Goal: Find specific page/section: Find specific page/section

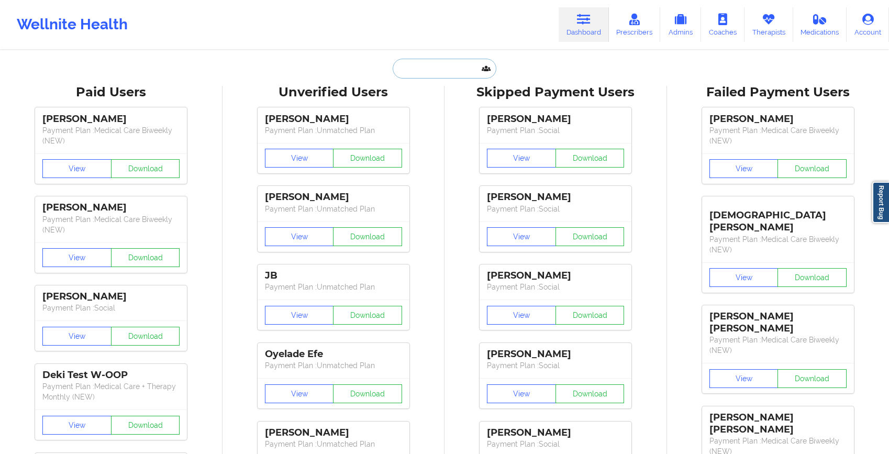
click at [441, 70] on input "text" at bounding box center [445, 69] width 104 height 20
paste input "[PERSON_NAME] [PERSON_NAME]</p>"
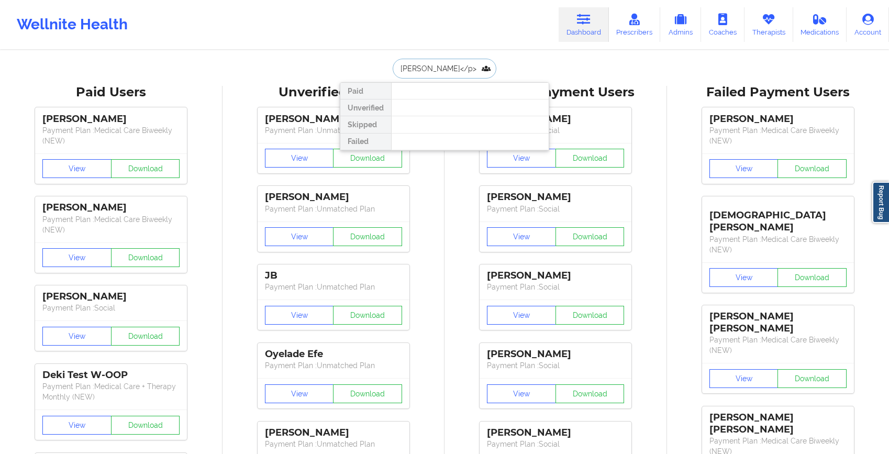
drag, startPoint x: 458, startPoint y: 70, endPoint x: 492, endPoint y: 70, distance: 33.5
click at [492, 70] on input "[PERSON_NAME] [PERSON_NAME]</p>" at bounding box center [445, 69] width 104 height 20
type input "[PERSON_NAME] [PERSON_NAME]"
click at [416, 72] on input "[PERSON_NAME] [PERSON_NAME]" at bounding box center [445, 69] width 104 height 20
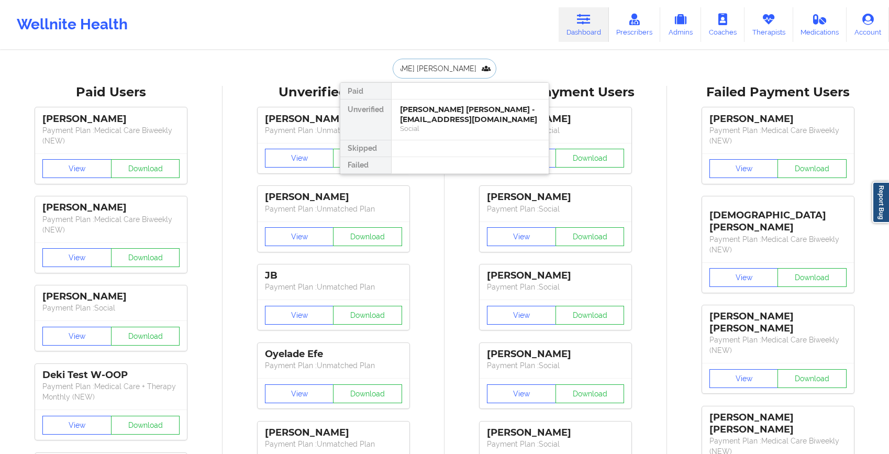
scroll to position [0, 0]
click at [424, 118] on div "[PERSON_NAME] [PERSON_NAME] - [EMAIL_ADDRESS][DOMAIN_NAME]" at bounding box center [470, 114] width 140 height 19
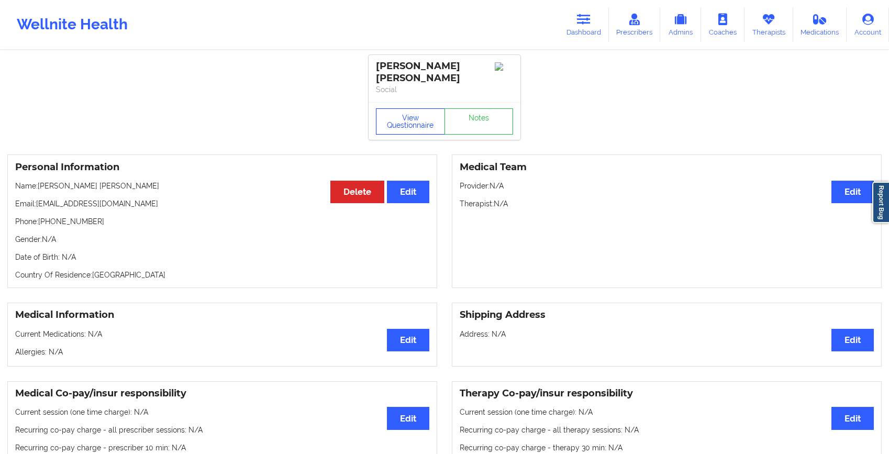
click at [417, 128] on button "View Questionnaire" at bounding box center [410, 121] width 69 height 26
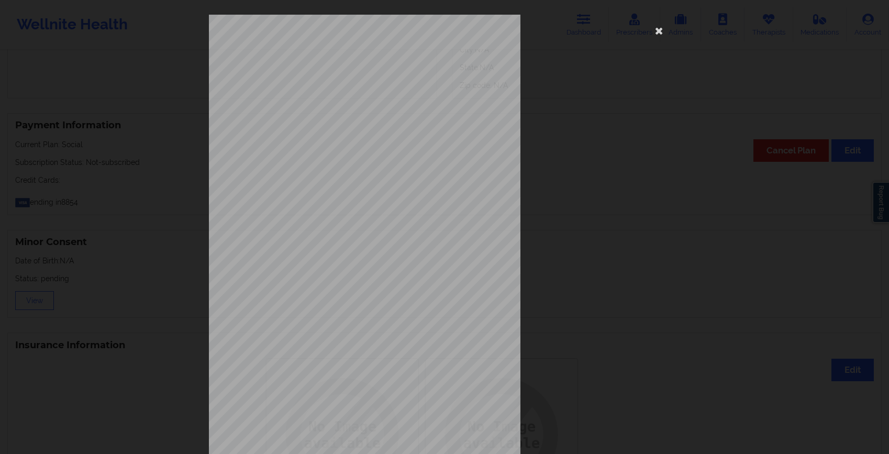
scroll to position [46, 0]
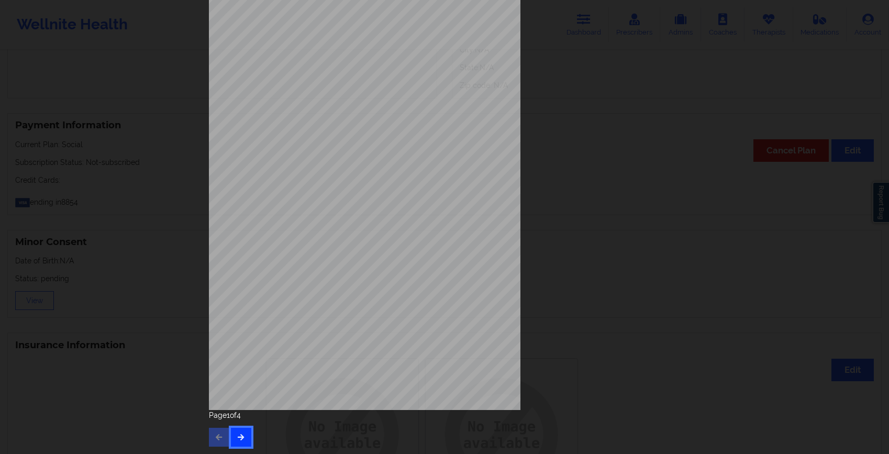
click at [237, 436] on icon "button" at bounding box center [241, 436] width 9 height 6
click at [237, 440] on icon "button" at bounding box center [241, 436] width 9 height 6
click at [242, 434] on button "button" at bounding box center [241, 437] width 20 height 19
click at [218, 433] on button "button" at bounding box center [219, 437] width 20 height 19
click at [215, 434] on icon "button" at bounding box center [219, 436] width 9 height 6
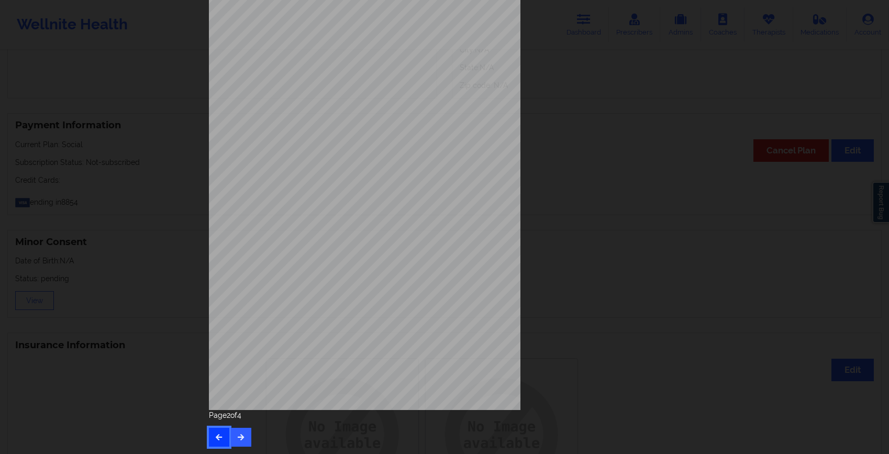
scroll to position [0, 0]
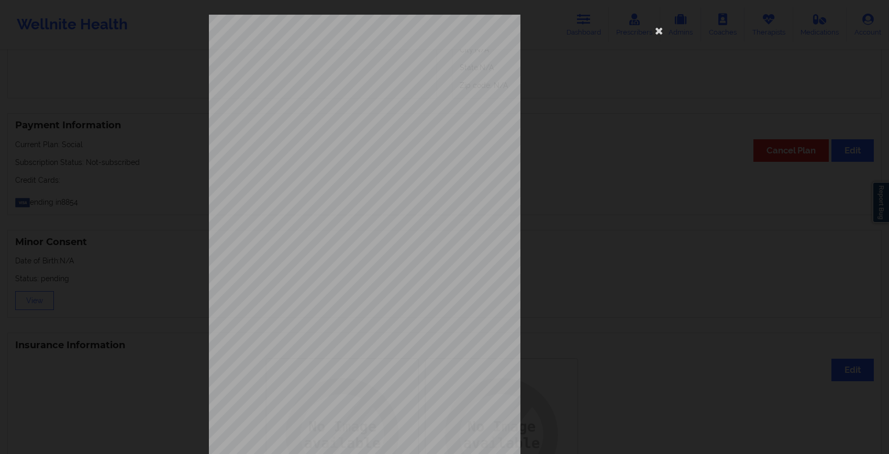
click at [159, 293] on div "Feeling nervous, anxious, or on edge Not being able to stop or control worrying…" at bounding box center [444, 227] width 889 height 454
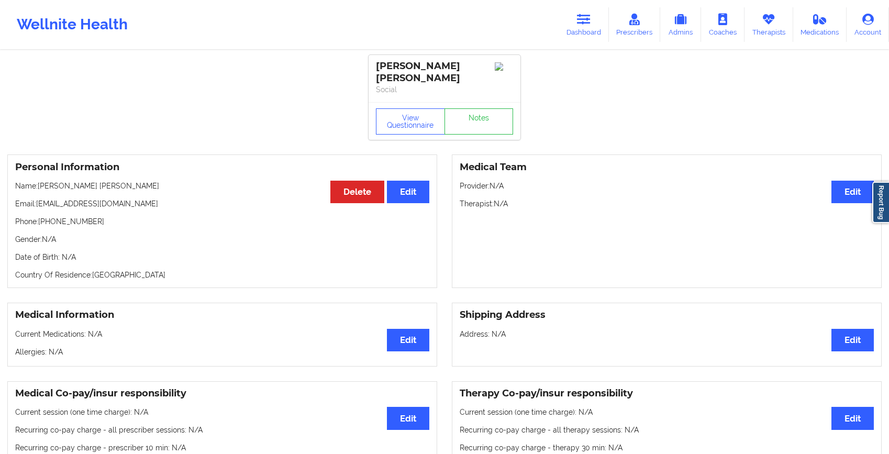
drag, startPoint x: 39, startPoint y: 185, endPoint x: 184, endPoint y: 185, distance: 144.5
click at [184, 185] on p "Name: [PERSON_NAME] [PERSON_NAME]" at bounding box center [222, 186] width 414 height 10
copy p "[PERSON_NAME] [PERSON_NAME]"
click at [579, 20] on icon at bounding box center [584, 20] width 14 height 12
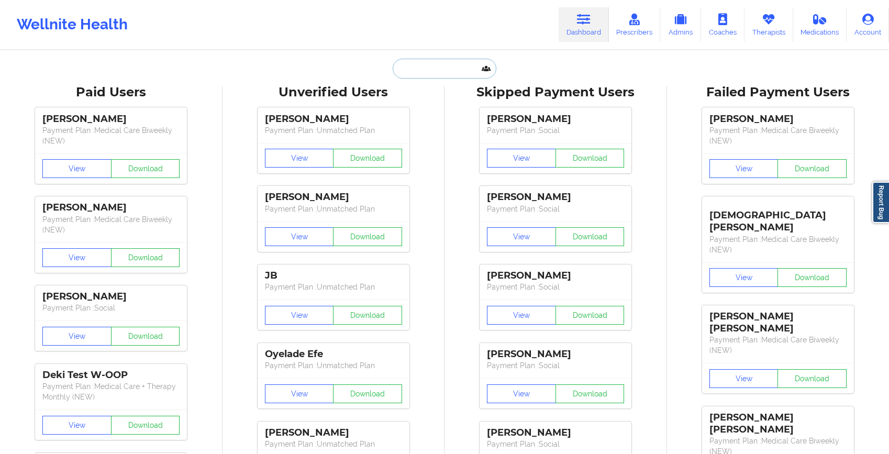
click at [436, 72] on input "text" at bounding box center [445, 69] width 104 height 20
paste input "[PHONE_NUMBER]"
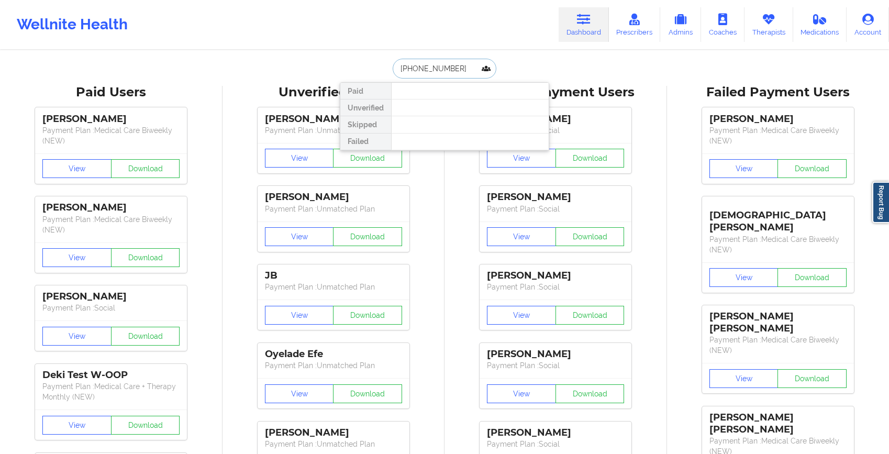
click at [434, 65] on input "[PHONE_NUMBER]" at bounding box center [445, 69] width 104 height 20
paste input "[PERSON_NAME][EMAIL_ADDRESS][PERSON_NAME][DOMAIN_NAME]"
type input "[PERSON_NAME][EMAIL_ADDRESS][PERSON_NAME][DOMAIN_NAME]"
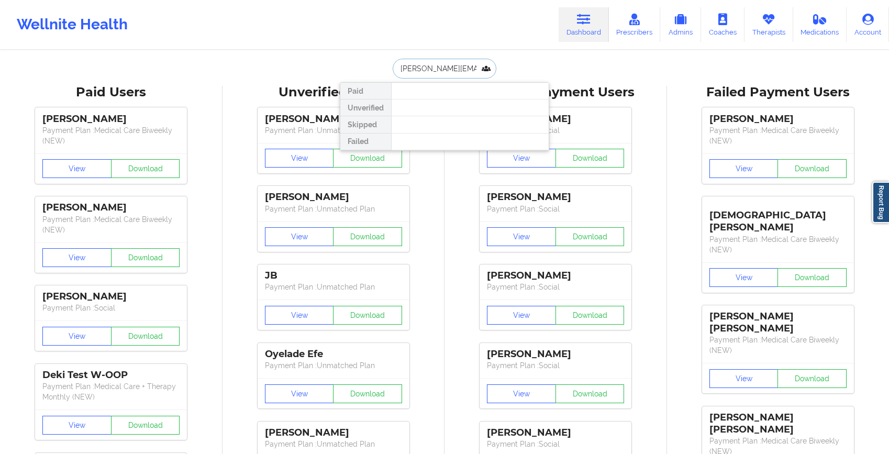
scroll to position [0, 17]
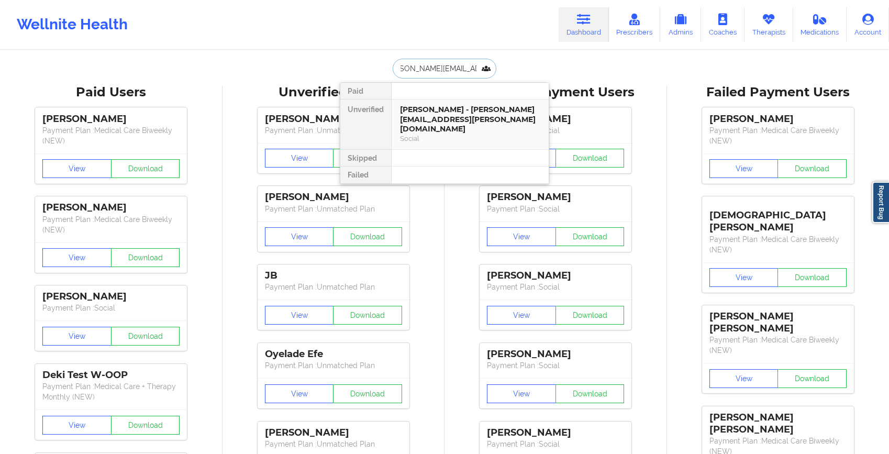
click at [441, 112] on div "[PERSON_NAME] - [PERSON_NAME][EMAIL_ADDRESS][PERSON_NAME][DOMAIN_NAME]" at bounding box center [470, 119] width 140 height 29
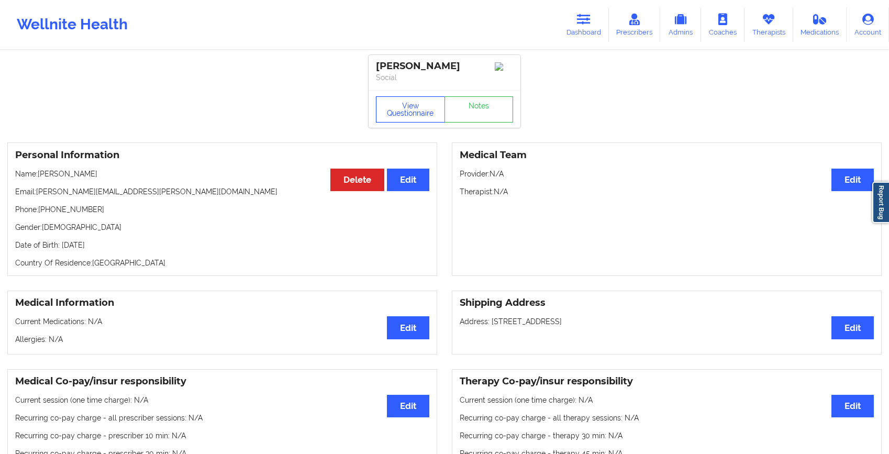
click at [409, 115] on button "View Questionnaire" at bounding box center [410, 109] width 69 height 26
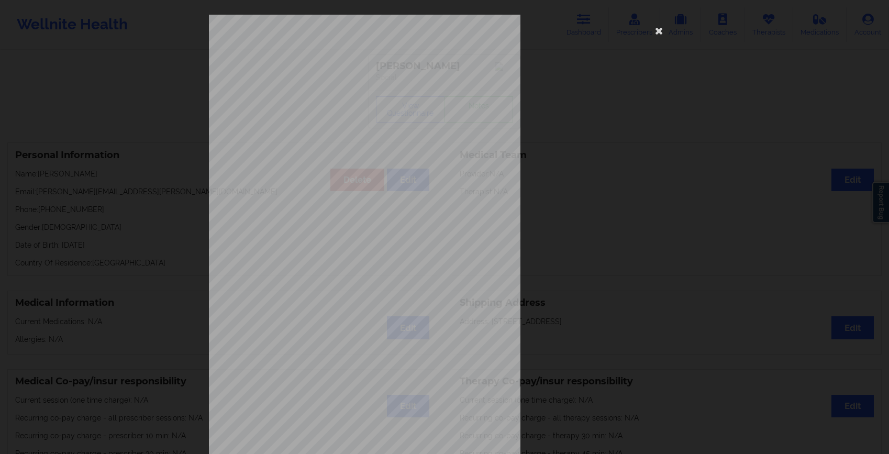
scroll to position [42, 0]
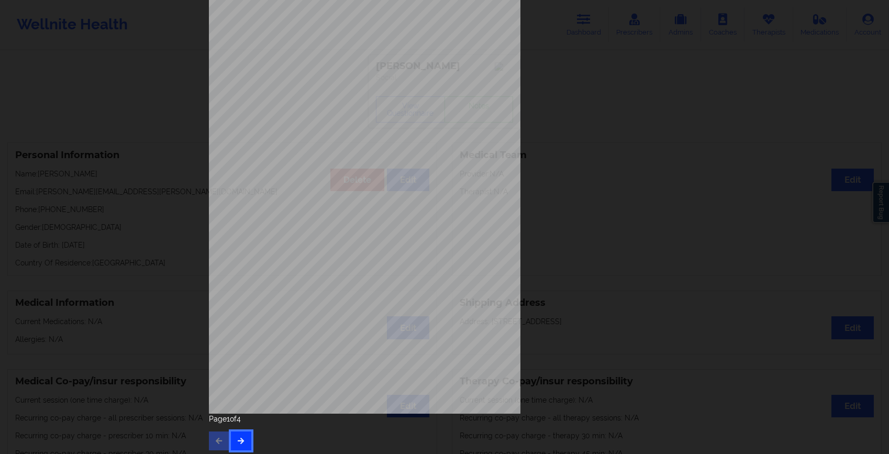
click at [237, 436] on button "button" at bounding box center [241, 440] width 20 height 19
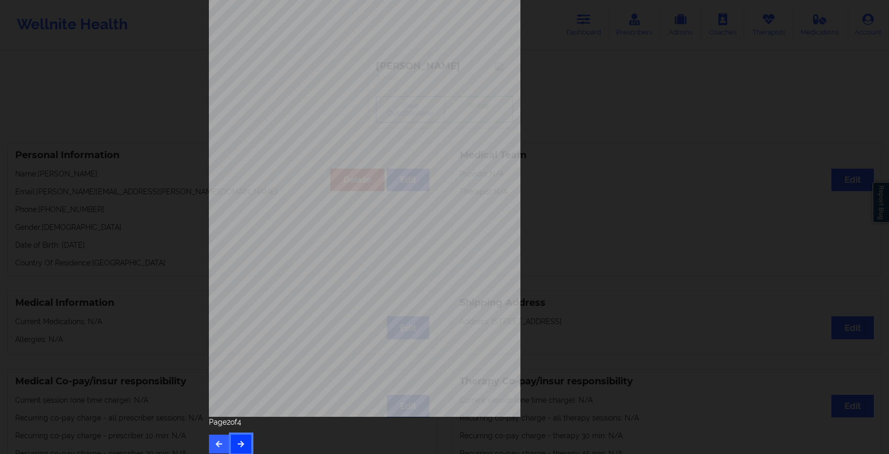
scroll to position [46, 0]
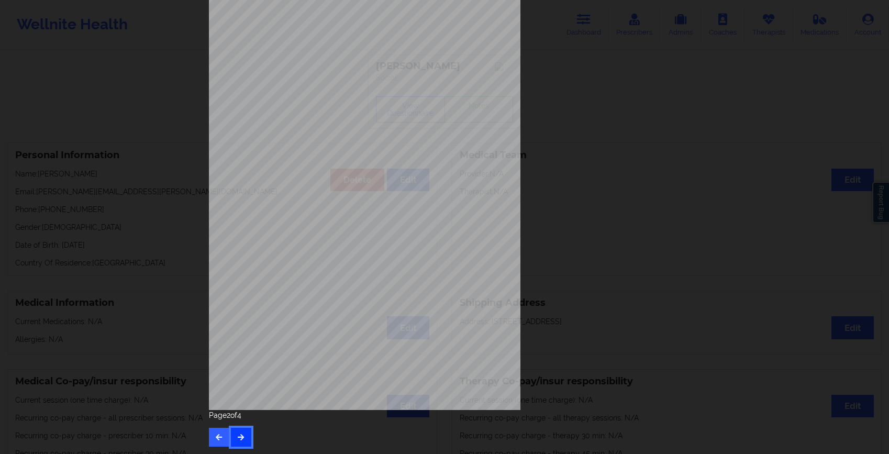
click at [242, 431] on button "button" at bounding box center [241, 437] width 20 height 19
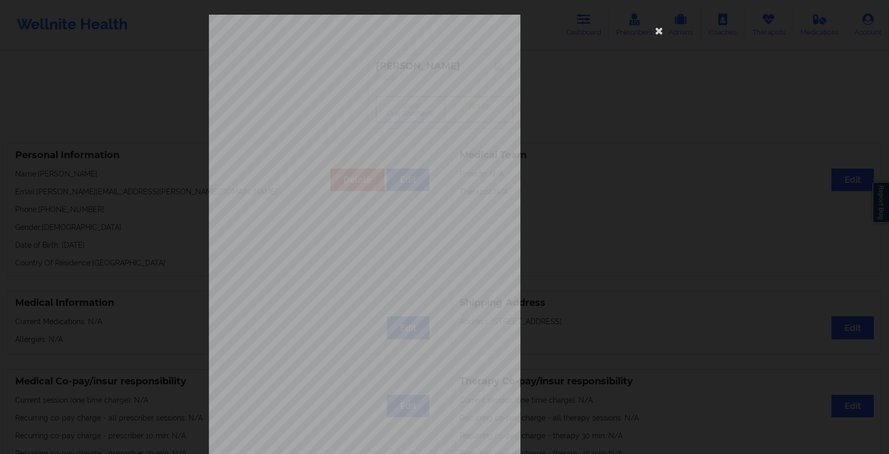
click at [91, 217] on div "commercial Insurance Member ID for patient U7630906601 Insurance company name d…" at bounding box center [444, 227] width 889 height 454
